Goal: Task Accomplishment & Management: Complete application form

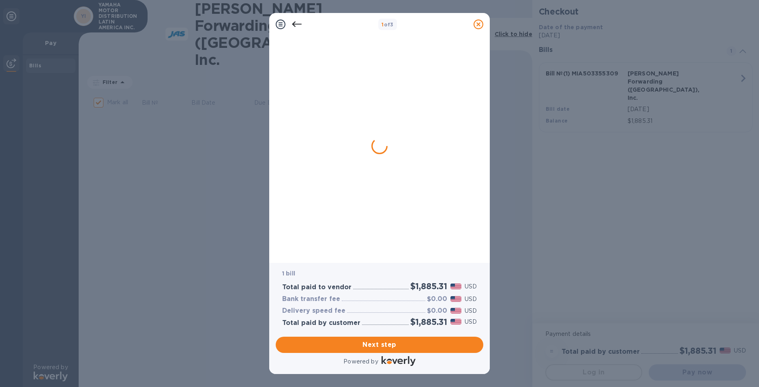
checkbox input "false"
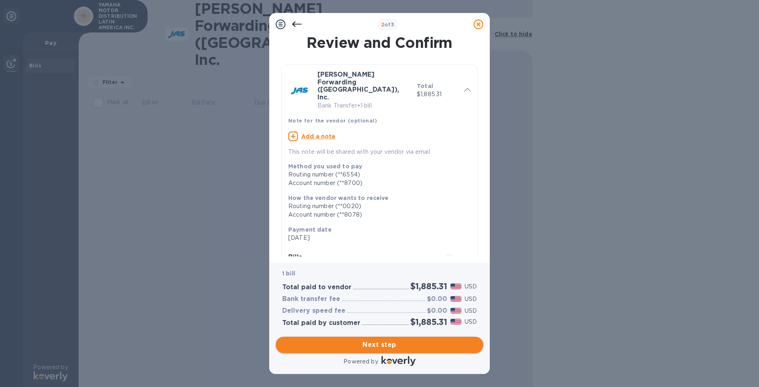
click at [362, 350] on button "Next step" at bounding box center [380, 345] width 208 height 16
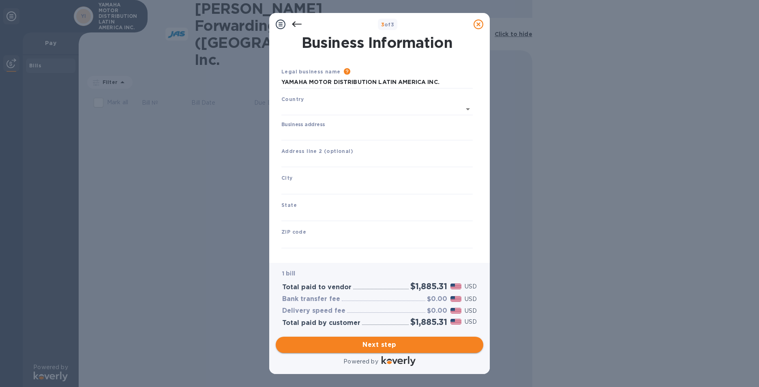
type input "[GEOGRAPHIC_DATA]"
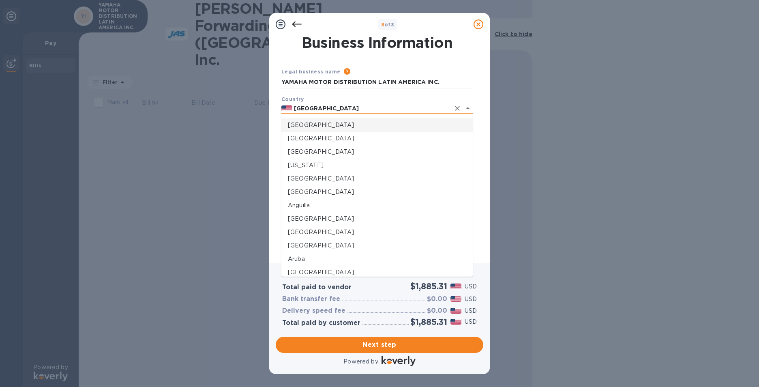
click at [346, 103] on input "[GEOGRAPHIC_DATA]" at bounding box center [371, 108] width 158 height 10
click at [341, 125] on p "[GEOGRAPHIC_DATA]" at bounding box center [377, 125] width 178 height 9
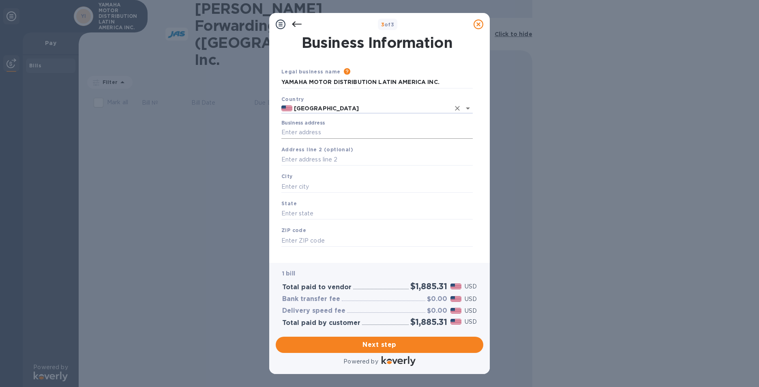
click at [338, 132] on input "Business address" at bounding box center [376, 133] width 191 height 12
type input "[STREET_ADDRESS]. Suite 790."
type input "[GEOGRAPHIC_DATA]"
type input "FL"
type input "33126"
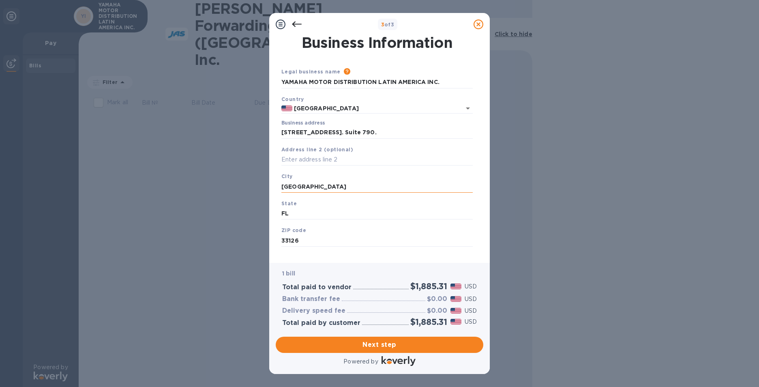
click at [309, 187] on input "[GEOGRAPHIC_DATA]" at bounding box center [376, 186] width 191 height 12
type input "[GEOGRAPHIC_DATA]"
click at [368, 348] on span "Next step" at bounding box center [379, 345] width 195 height 10
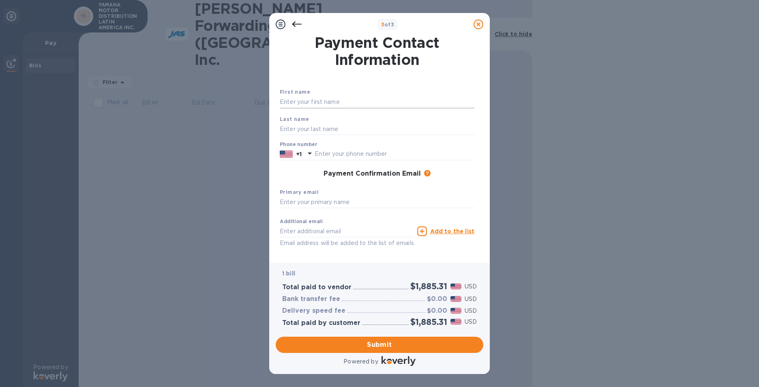
click at [306, 105] on input "text" at bounding box center [377, 102] width 195 height 12
type input "[PERSON_NAME]"
type input "3052655905"
type input "[PERSON_NAME][EMAIL_ADDRESS][DOMAIN_NAME]"
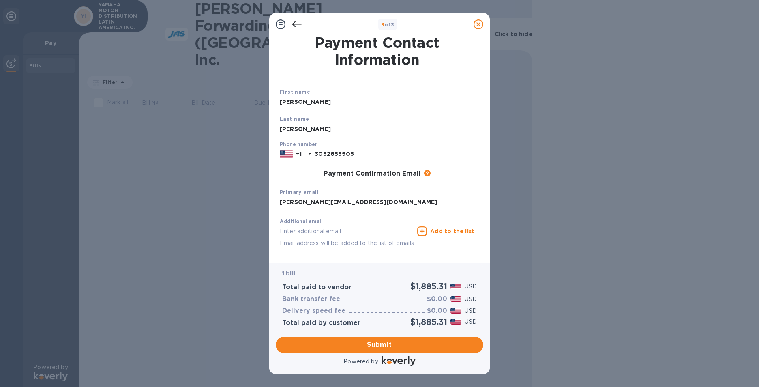
type input "[PERSON_NAME]"
click at [446, 162] on div "Phone number [PHONE_NUMBER]" at bounding box center [377, 150] width 201 height 25
click at [380, 344] on span "Submit" at bounding box center [379, 345] width 195 height 10
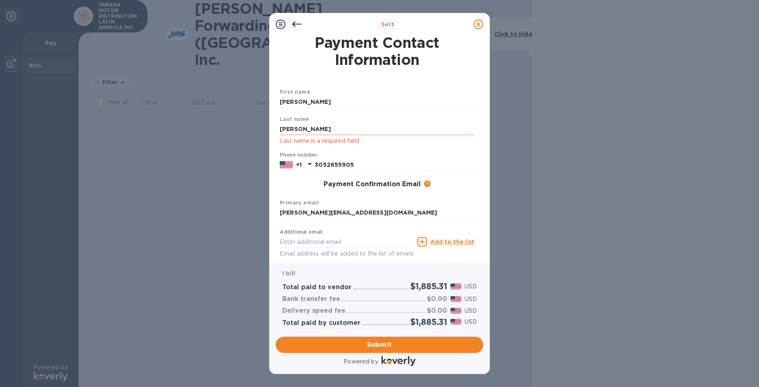
click at [328, 129] on input "[PERSON_NAME]" at bounding box center [377, 129] width 195 height 12
type input "[PERSON_NAME]"
click at [328, 129] on input "[PERSON_NAME]" at bounding box center [377, 129] width 195 height 12
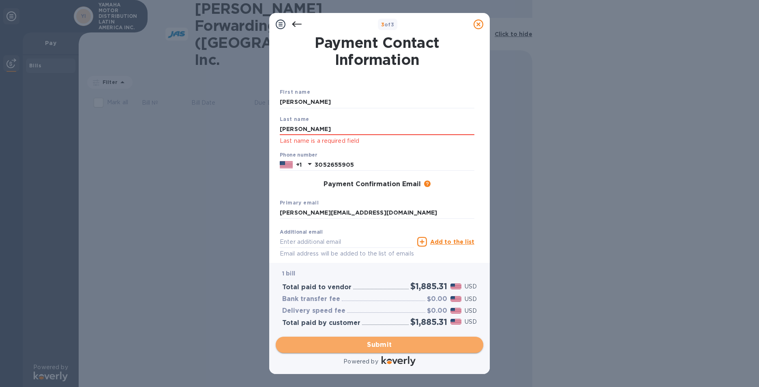
click at [371, 349] on span "Submit" at bounding box center [379, 345] width 195 height 10
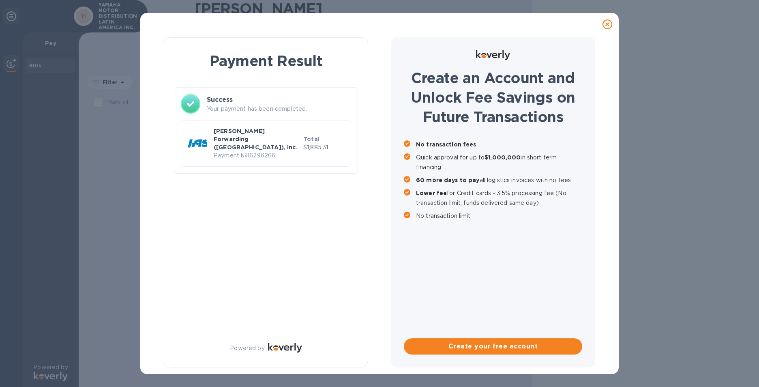
click at [557, 317] on div "Create an Account and Unlock Fee Savings on Future Transactions No transaction …" at bounding box center [493, 202] width 204 height 330
click at [356, 260] on div "Payment Result Success Your payment has been completed. [PERSON_NAME] Forwardin…" at bounding box center [266, 202] width 204 height 330
click at [338, 320] on div "Payment Result Success Your payment has been completed. [PERSON_NAME] Forwardin…" at bounding box center [266, 202] width 204 height 330
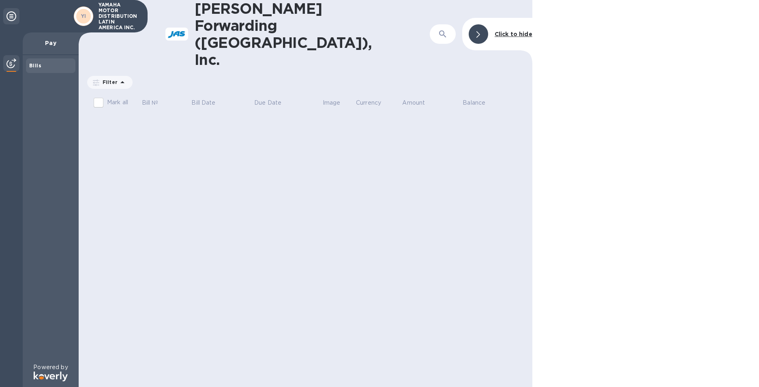
click at [423, 161] on div "[PERSON_NAME] Forwarding ([GEOGRAPHIC_DATA]), Inc. ​ Click to hide Filter Amoun…" at bounding box center [306, 193] width 454 height 387
